Goal: Task Accomplishment & Management: Manage account settings

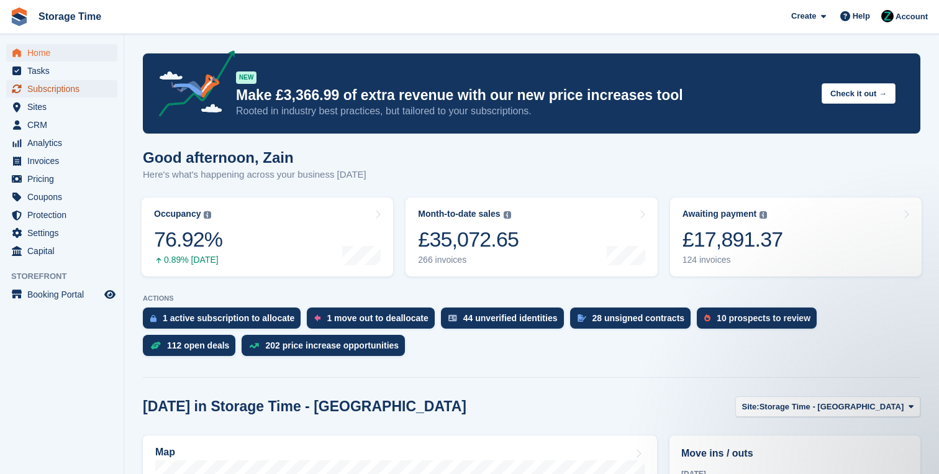
click at [91, 92] on span "Subscriptions" at bounding box center [64, 88] width 74 height 17
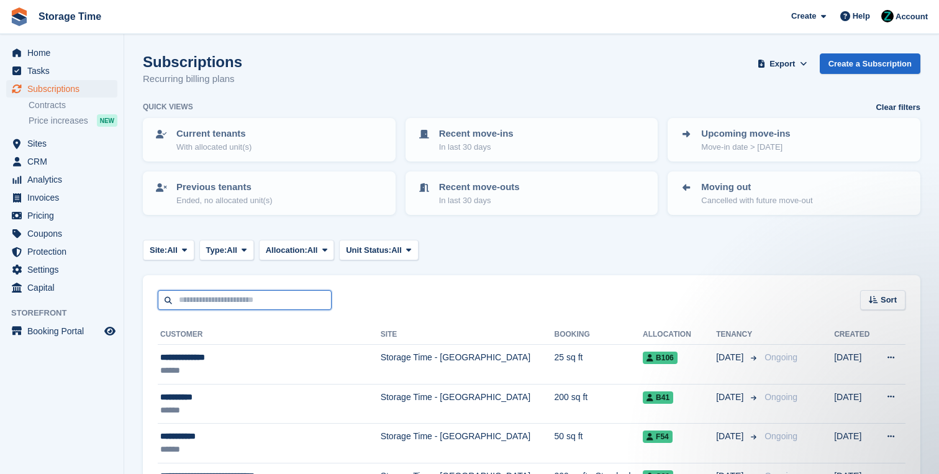
click at [268, 299] on input "text" at bounding box center [245, 300] width 174 height 20
click at [349, 297] on div "Sort Sort by Customer name Date created Move in date Move out date Created (old…" at bounding box center [531, 292] width 777 height 35
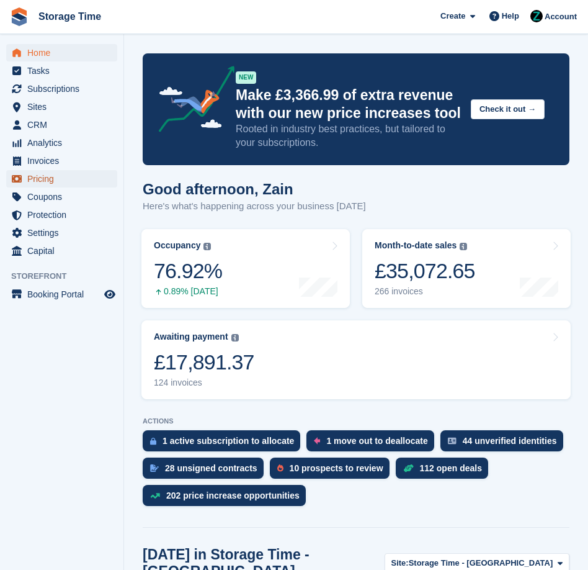
click at [65, 183] on span "Pricing" at bounding box center [64, 178] width 74 height 17
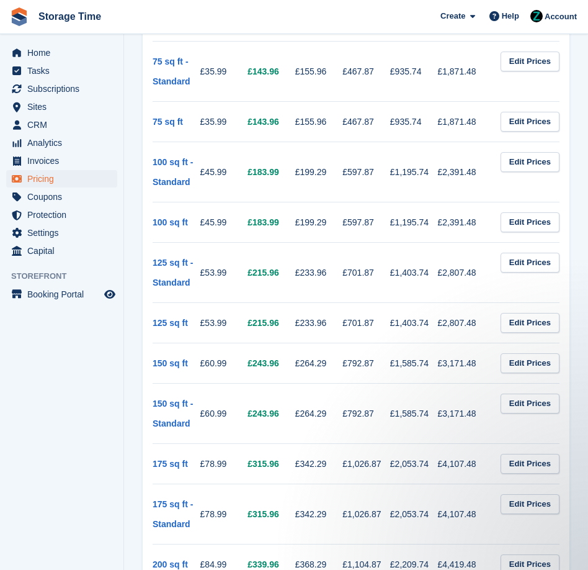
scroll to position [1001, 0]
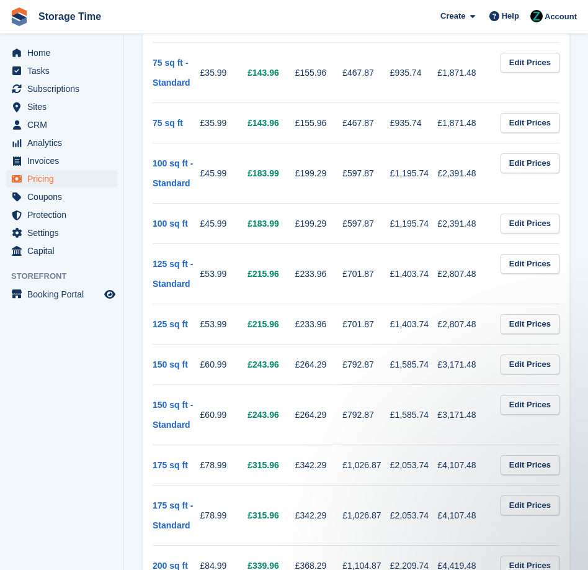
drag, startPoint x: 238, startPoint y: 426, endPoint x: 199, endPoint y: 420, distance: 38.9
click at [199, 420] on tr "150 sq ft - Standard £60.99 £243.96 £264.29 £792.87 £1,585.74 £3,171.48 Edit Pr…" at bounding box center [356, 414] width 407 height 60
click at [228, 433] on td "£60.99" at bounding box center [224, 414] width 48 height 60
drag, startPoint x: 233, startPoint y: 415, endPoint x: 149, endPoint y: 404, distance: 85.1
click at [148, 404] on div "Unit Type Every week Storefront Every 4 weeks Every month Every 3 months Every …" at bounding box center [356, 195] width 427 height 2004
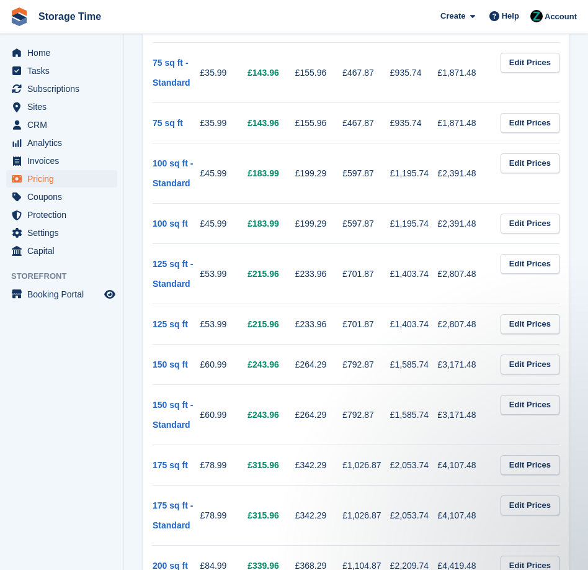
click at [213, 433] on td "£60.99" at bounding box center [224, 414] width 48 height 60
